Goal: Task Accomplishment & Management: Manage account settings

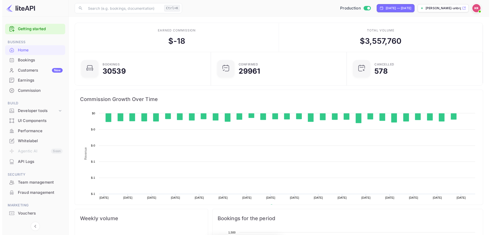
scroll to position [79, 129]
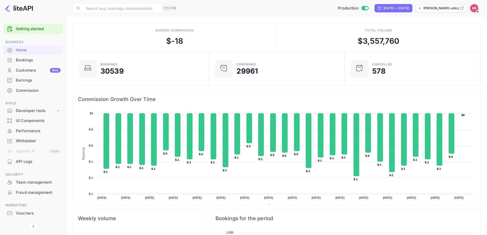
click at [28, 62] on div "Bookings" at bounding box center [38, 60] width 45 height 6
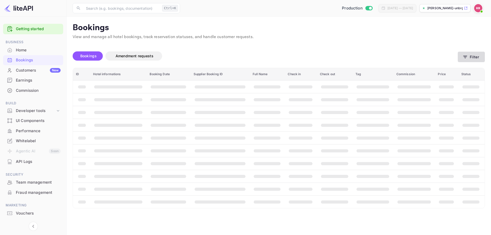
click at [465, 59] on icon "button" at bounding box center [465, 57] width 5 height 5
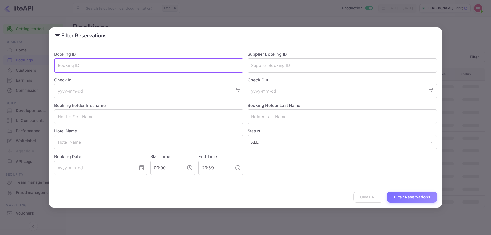
click at [150, 66] on input "text" at bounding box center [148, 65] width 189 height 14
paste input "DPtNIEnM2"
type input "DPtNIEnM2"
click at [408, 199] on button "Filter Reservations" at bounding box center [412, 197] width 50 height 11
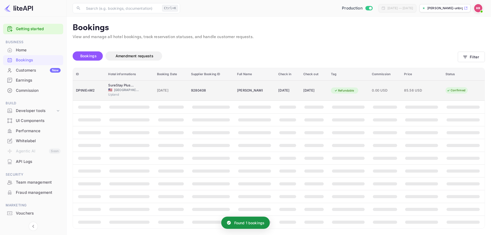
click at [282, 93] on div "[DATE]" at bounding box center [287, 90] width 19 height 8
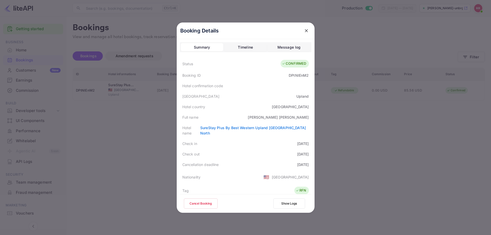
click at [333, 126] on div at bounding box center [245, 117] width 491 height 235
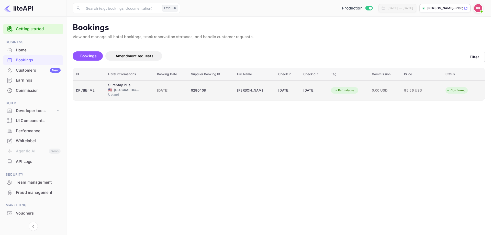
click at [135, 95] on div "Upland" at bounding box center [129, 95] width 42 height 6
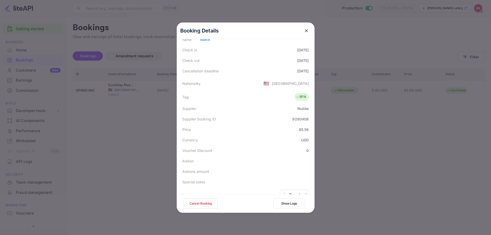
scroll to position [102, 0]
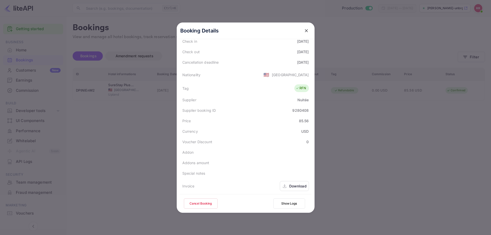
click at [116, 127] on div at bounding box center [245, 117] width 491 height 235
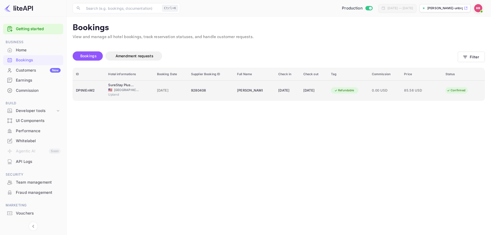
click at [203, 93] on div "9280408" at bounding box center [211, 90] width 40 height 8
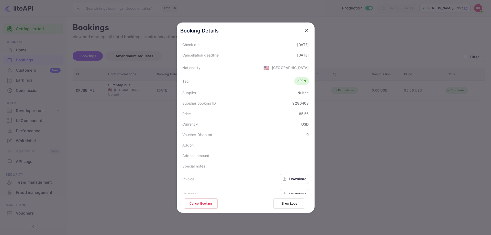
scroll to position [114, 0]
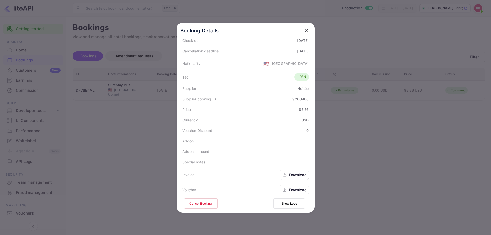
click at [246, 115] on div "Currency USD" at bounding box center [246, 120] width 132 height 10
click at [207, 207] on button "Cancel Booking" at bounding box center [201, 204] width 34 height 10
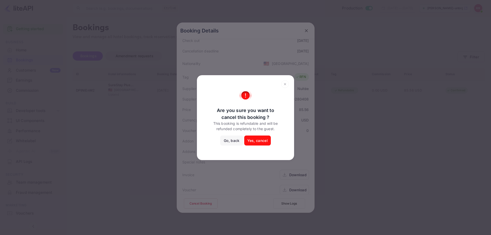
click at [229, 142] on button "Go, back" at bounding box center [231, 141] width 23 height 10
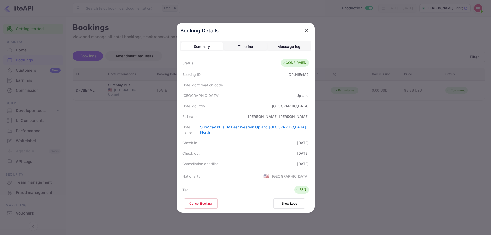
scroll to position [0, 0]
click at [297, 162] on div "[DATE]" at bounding box center [303, 164] width 12 height 5
click at [304, 28] on icon "close" at bounding box center [306, 30] width 5 height 5
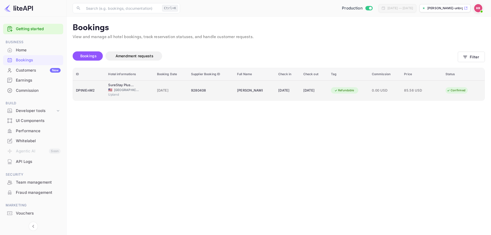
click at [296, 86] on td "[DATE]" at bounding box center [287, 90] width 25 height 20
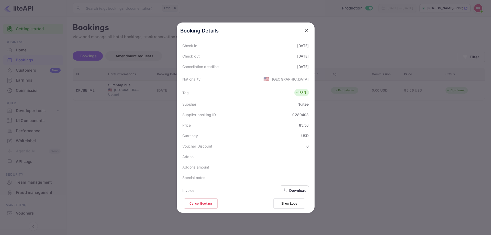
scroll to position [114, 0]
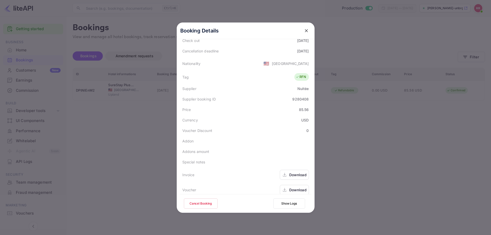
click at [288, 185] on div "Download" at bounding box center [294, 190] width 29 height 10
click at [297, 187] on div "Download" at bounding box center [297, 189] width 17 height 5
click at [291, 172] on div "Download" at bounding box center [297, 174] width 17 height 5
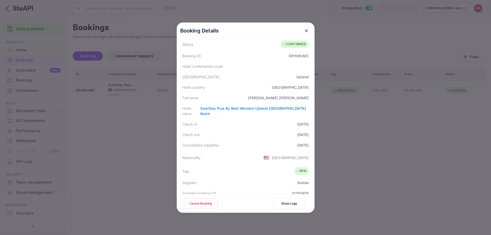
scroll to position [0, 0]
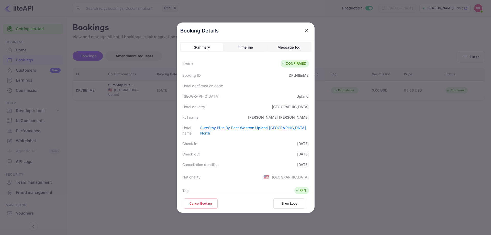
click at [300, 94] on div "Upland" at bounding box center [303, 96] width 13 height 5
copy div "Upland"
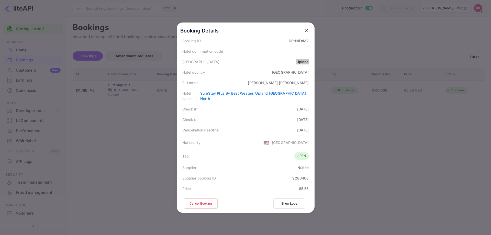
scroll to position [62, 0]
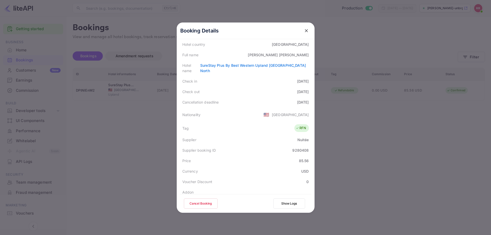
click at [363, 154] on div at bounding box center [245, 117] width 491 height 235
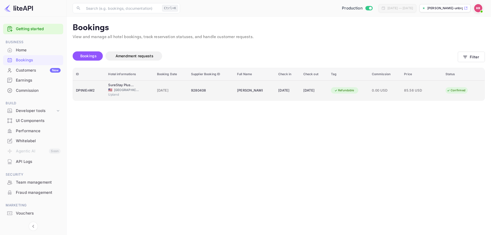
click at [194, 93] on div "9280408" at bounding box center [211, 90] width 40 height 8
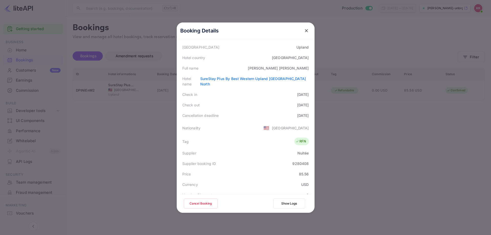
scroll to position [0, 0]
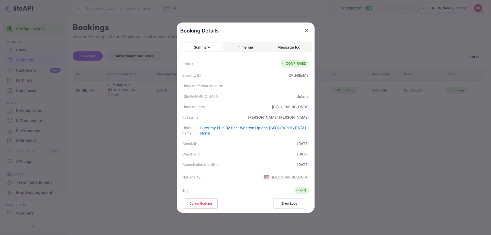
click at [390, 138] on div at bounding box center [245, 117] width 491 height 235
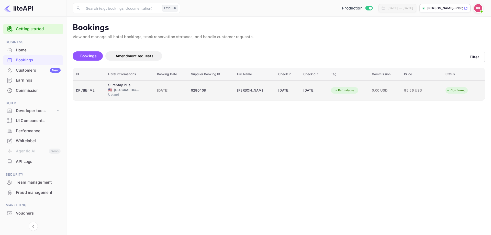
click at [220, 88] on div "9280408" at bounding box center [211, 90] width 40 height 8
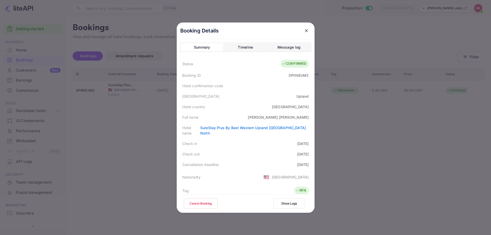
click at [209, 202] on button "Cancel Booking" at bounding box center [201, 204] width 34 height 10
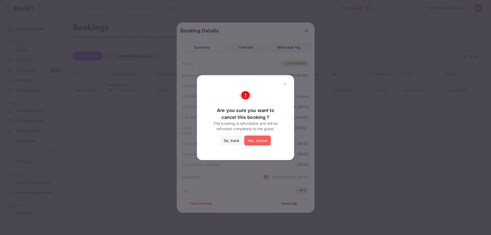
click at [253, 143] on button "Yes, cancel" at bounding box center [257, 141] width 27 height 10
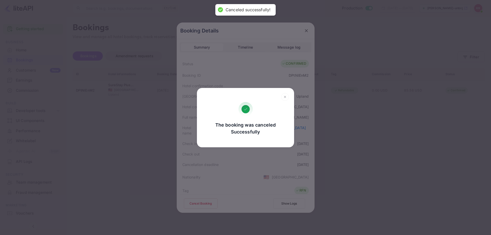
click at [351, 155] on div "The booking was canceled Successfully Go, back Yes, cancel" at bounding box center [245, 117] width 491 height 235
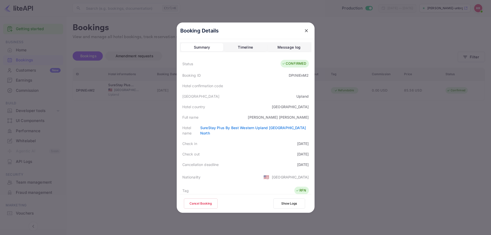
click at [351, 155] on div at bounding box center [245, 117] width 491 height 235
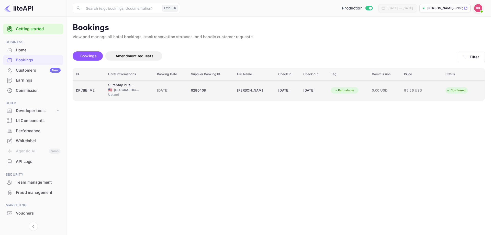
click at [204, 92] on div "9280408" at bounding box center [211, 90] width 40 height 8
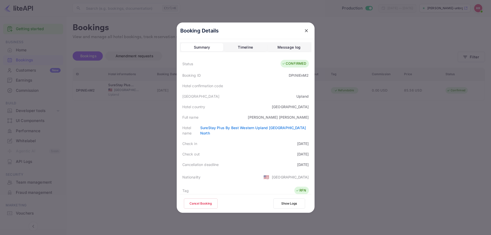
click at [292, 74] on div "DPtNIEnM2" at bounding box center [299, 75] width 20 height 5
copy div "DPtNIEnM2"
click at [63, 141] on div at bounding box center [245, 117] width 491 height 235
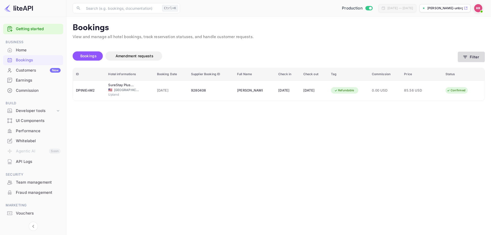
click at [463, 57] on button "Filter" at bounding box center [471, 57] width 27 height 10
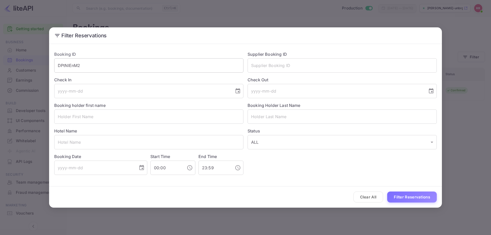
click at [91, 64] on input "DPtNIEnM2" at bounding box center [148, 65] width 189 height 14
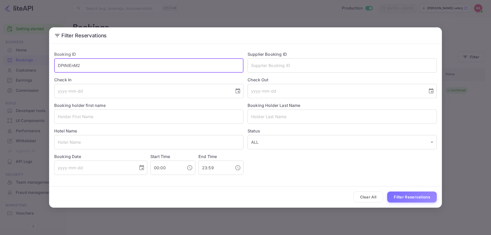
click at [91, 64] on input "DPtNIEnM2" at bounding box center [148, 65] width 189 height 14
click at [92, 64] on input "DPtNIEnM2" at bounding box center [148, 65] width 189 height 14
click at [419, 197] on button "Filter Reservations" at bounding box center [412, 197] width 50 height 11
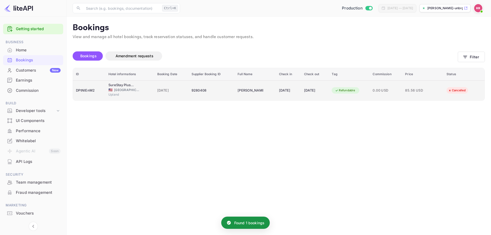
click at [414, 93] on span "85.56 USD" at bounding box center [418, 91] width 26 height 6
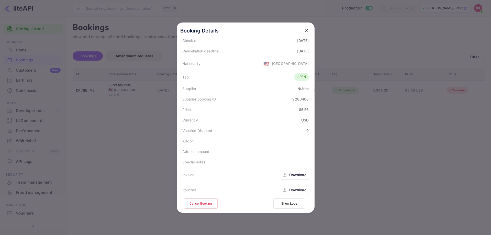
scroll to position [88, 0]
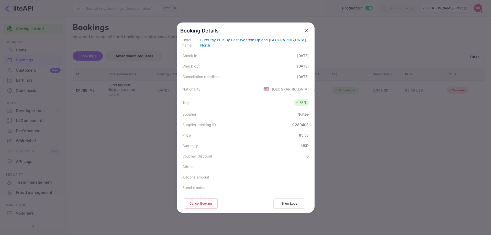
click at [387, 101] on div at bounding box center [245, 117] width 491 height 235
